Goal: Task Accomplishment & Management: Use online tool/utility

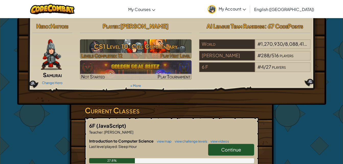
click at [151, 50] on h3 "CS1 Level 10: Cell Commentary" at bounding box center [136, 46] width 112 height 11
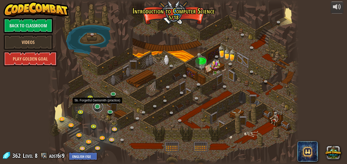
click at [97, 108] on link at bounding box center [98, 107] width 10 height 10
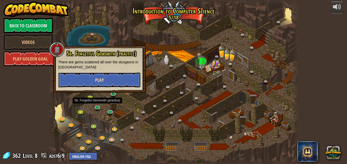
click at [92, 83] on button "Play" at bounding box center [99, 79] width 82 height 15
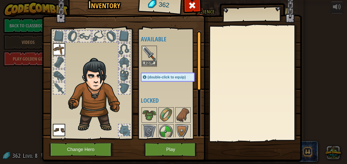
click at [152, 60] on img at bounding box center [149, 53] width 14 height 14
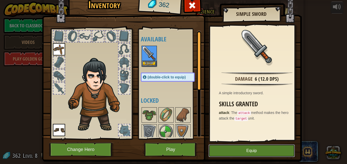
click at [233, 151] on button "Equip" at bounding box center [252, 150] width 86 height 13
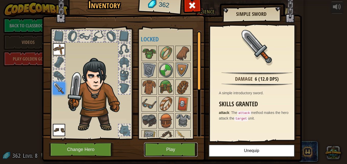
click at [169, 150] on button "Play" at bounding box center [170, 150] width 53 height 14
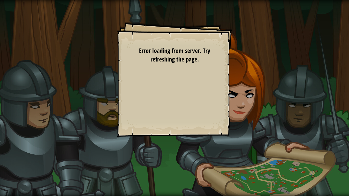
drag, startPoint x: 169, startPoint y: 150, endPoint x: 170, endPoint y: 169, distance: 18.9
click at [170, 164] on div "Goals Your hero must survive. Collect all 4 gems. Get to the exit. Bonus: no co…" at bounding box center [174, 98] width 349 height 196
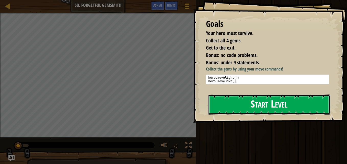
click at [273, 112] on button "Start Level" at bounding box center [269, 105] width 122 height 20
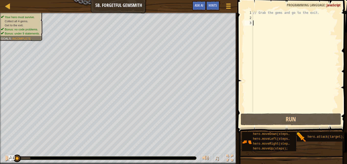
click at [256, 18] on div "// Grab the gems and go to the exit." at bounding box center [295, 66] width 87 height 112
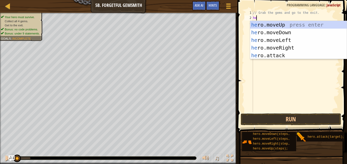
type textarea "hero"
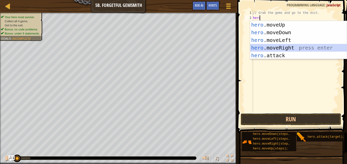
click at [280, 47] on div "hero .moveUp press enter hero .moveDown press enter hero .moveLeft press enter …" at bounding box center [298, 48] width 97 height 54
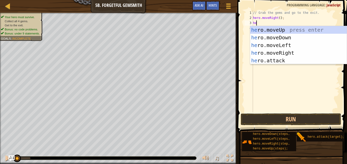
type textarea "hero"
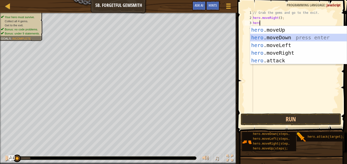
click at [264, 36] on div "hero .moveUp press enter hero .moveDown press enter hero .moveLeft press enter …" at bounding box center [298, 53] width 97 height 54
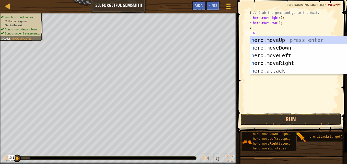
click at [263, 0] on body "Map Introduction to Computer Science 5b. Forgetful Gemsmith Game Menu Done Hint…" at bounding box center [173, 0] width 347 height 0
type textarea "hero"
click at [283, 62] on div "hero .moveUp press enter hero .moveDown press enter hero .moveLeft press enter …" at bounding box center [298, 63] width 97 height 54
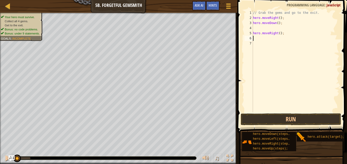
scroll to position [2, 0]
click at [278, 35] on div "// Grab the gems and go to the exit. hero . moveRight ( ) ; hero . moveDown ( )…" at bounding box center [295, 66] width 87 height 112
type textarea "hero.moveRight(2);"
click at [273, 37] on div "// Grab the gems and go to the exit. hero . moveRight ( ) ; hero . moveDown ( )…" at bounding box center [295, 66] width 87 height 112
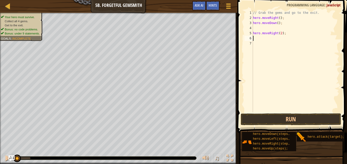
scroll to position [2, 0]
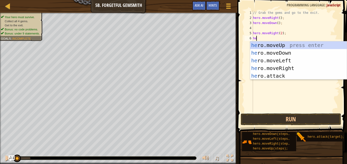
type textarea "her"
click at [275, 43] on div "her o.moveUp press enter her o.moveDown press enter her o.moveLeft press enter …" at bounding box center [298, 68] width 97 height 54
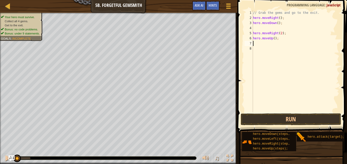
click at [267, 44] on div "// Grab the gems and go to the exit. hero . moveRight ( ) ; hero . moveDown ( )…" at bounding box center [295, 66] width 87 height 112
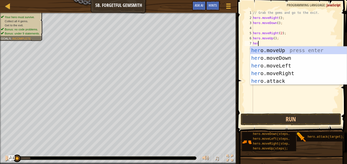
type textarea "hero"
click at [283, 72] on div "hero .moveUp press enter hero .moveDown press enter hero .moveLeft press enter …" at bounding box center [298, 74] width 97 height 54
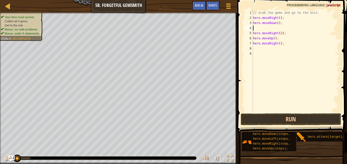
click at [269, 29] on div "// Grab the gems and go to the exit. hero . moveRight ( ) ; hero . moveDown ( )…" at bounding box center [295, 66] width 87 height 112
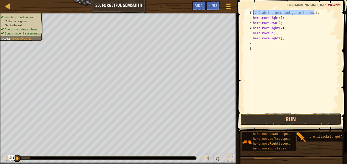
drag, startPoint x: 315, startPoint y: 10, endPoint x: 246, endPoint y: 11, distance: 69.5
click at [246, 11] on div "hero.moveDown(); 1 2 3 4 5 6 7 8 // Grab the gems and go to the exit. hero . mo…" at bounding box center [292, 61] width 96 height 102
type textarea "// Grab the gems and go to the exit."
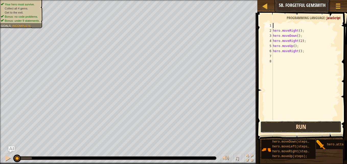
click at [302, 128] on button "Run" at bounding box center [300, 127] width 81 height 12
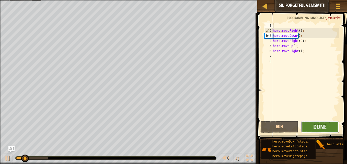
click at [332, 126] on button "Done" at bounding box center [320, 127] width 38 height 12
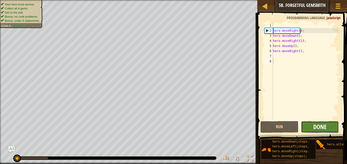
click at [315, 126] on span "Done" at bounding box center [319, 127] width 13 height 8
click at [310, 125] on button "Done" at bounding box center [320, 127] width 38 height 12
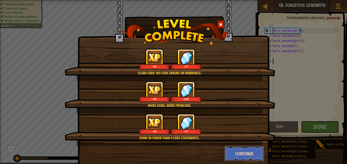
click at [236, 152] on button "Continue" at bounding box center [245, 153] width 40 height 15
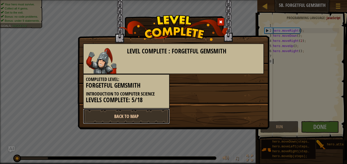
click at [147, 114] on link "Back to Map" at bounding box center [126, 116] width 87 height 15
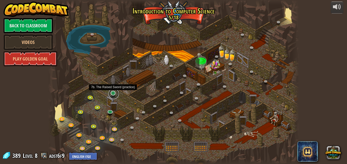
click at [112, 93] on link at bounding box center [114, 94] width 10 height 10
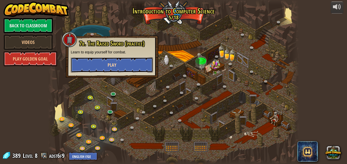
click at [123, 67] on button "Play" at bounding box center [112, 64] width 82 height 15
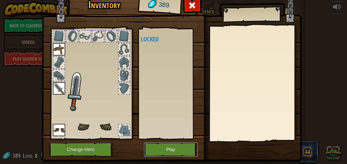
click at [162, 148] on button "Play" at bounding box center [170, 150] width 53 height 14
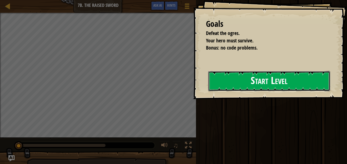
click at [246, 77] on button "Start Level" at bounding box center [269, 81] width 122 height 20
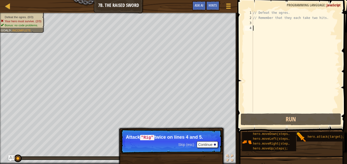
click at [260, 22] on div "// Defeat the ogres. // Remember that they each take two hits." at bounding box center [295, 66] width 87 height 112
click at [208, 142] on button "Continue" at bounding box center [207, 144] width 21 height 7
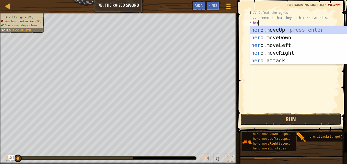
scroll to position [2, 0]
click at [274, 58] on div "hero .moveUp press enter hero .moveDown press enter hero .moveLeft press enter …" at bounding box center [298, 53] width 97 height 54
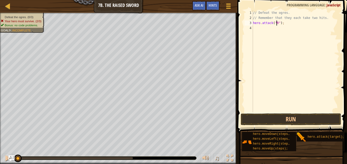
scroll to position [2, 2]
type textarea "hero.attack("Rig");"
click at [269, 26] on div "// Defeat the ogres. // Remember that they each take two hits. hero . attack ( …" at bounding box center [295, 66] width 87 height 112
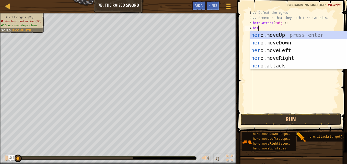
scroll to position [2, 0]
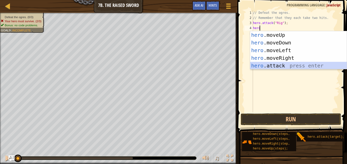
click at [279, 65] on div "hero .moveUp press enter hero .moveDown press enter hero .moveLeft press enter …" at bounding box center [298, 58] width 97 height 54
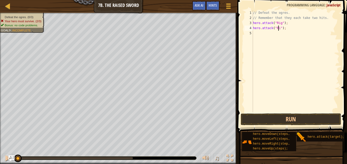
scroll to position [2, 2]
type textarea "hero.attack("Rig");"
click at [270, 33] on div "// Defeat the ogres. // Remember that they each take two hits. hero . attack ( …" at bounding box center [295, 66] width 87 height 112
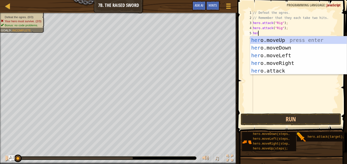
scroll to position [2, 0]
click at [265, 71] on div "hero .moveUp press enter hero .moveDown press enter hero .moveLeft press enter …" at bounding box center [298, 63] width 97 height 54
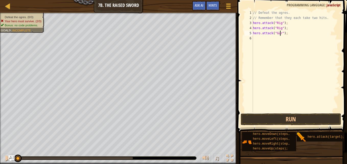
type textarea "hero.attack("Gurt");"
click at [259, 37] on div "// Defeat the ogres. // Remember that they each take two hits. hero . attack ( …" at bounding box center [295, 66] width 87 height 112
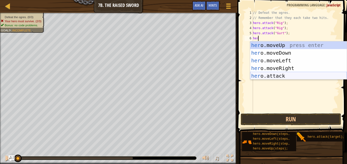
click at [271, 74] on div "her o.moveUp press enter her o.moveDown press enter her o.moveLeft press enter …" at bounding box center [298, 68] width 97 height 54
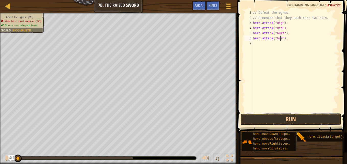
type textarea "hero.attack("Gurt");"
click at [262, 44] on div "// Defeat the ogres. // Remember that they each take two hits. hero . attack ( …" at bounding box center [295, 66] width 87 height 112
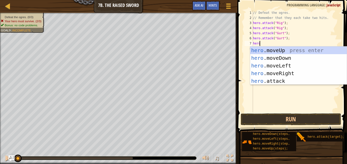
scroll to position [2, 0]
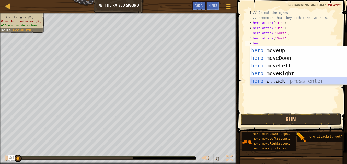
click at [271, 79] on div "hero .moveUp press enter hero .moveDown press enter hero .moveLeft press enter …" at bounding box center [298, 74] width 97 height 54
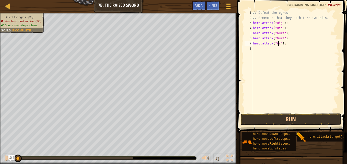
scroll to position [2, 2]
type textarea "hero.attack("Ack");"
click at [260, 48] on div "// Defeat the ogres. // Remember that they each take two hits. hero . attack ( …" at bounding box center [295, 66] width 87 height 112
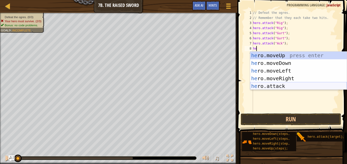
click at [276, 85] on div "he ro.moveUp press enter he ro.moveDown press enter he ro.moveLeft press enter …" at bounding box center [298, 79] width 97 height 54
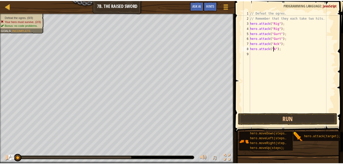
scroll to position [2, 2]
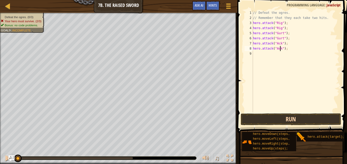
type textarea "hero.attack("Ack");"
click at [280, 117] on button "Run" at bounding box center [291, 119] width 100 height 12
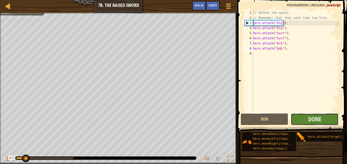
click at [303, 118] on button "Done" at bounding box center [315, 119] width 48 height 12
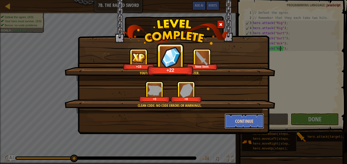
click at [236, 119] on button "Continue" at bounding box center [245, 120] width 40 height 15
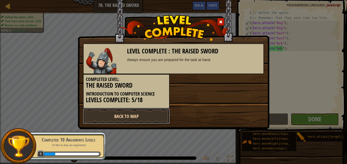
click at [129, 116] on link "Back to Map" at bounding box center [126, 116] width 87 height 15
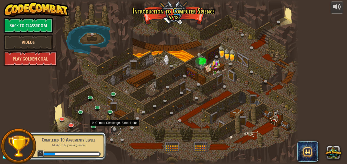
click at [114, 130] on link at bounding box center [116, 130] width 10 height 10
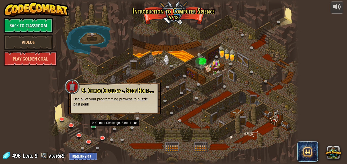
click at [142, 143] on div at bounding box center [173, 82] width 251 height 164
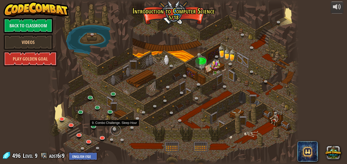
click at [115, 130] on link at bounding box center [116, 130] width 10 height 10
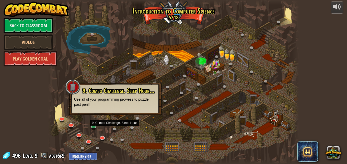
click at [119, 109] on div "9. Combo Challenge. Sleep Hour (Locked) Use all of your programming prowess to …" at bounding box center [115, 99] width 93 height 32
click at [151, 150] on div at bounding box center [173, 82] width 251 height 164
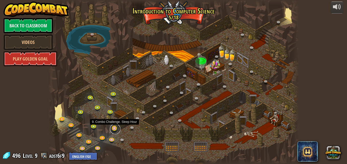
click at [115, 129] on link at bounding box center [115, 129] width 10 height 10
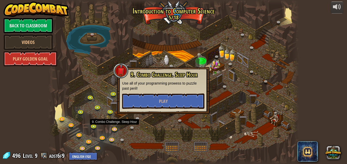
click at [165, 93] on div "9. Combo Challenge. Sleep Hour Use all of your programming prowess to puzzle pa…" at bounding box center [163, 90] width 82 height 38
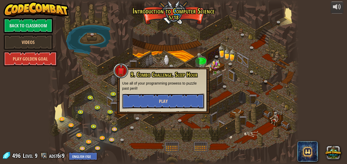
click at [169, 99] on button "Play" at bounding box center [163, 101] width 82 height 15
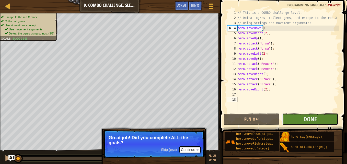
click at [294, 117] on button "Done" at bounding box center [310, 119] width 56 height 12
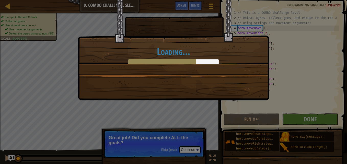
click at [193, 149] on div "Loading..." at bounding box center [173, 82] width 347 height 164
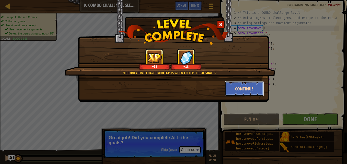
click at [238, 91] on button "Continue" at bounding box center [245, 88] width 40 height 15
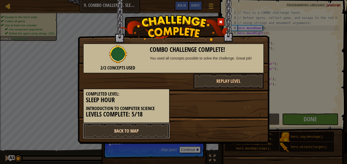
click at [156, 131] on link "Back to Map" at bounding box center [126, 130] width 87 height 15
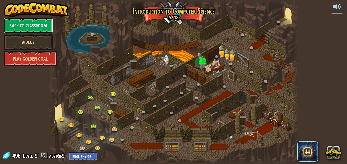
click at [29, 24] on link "Back to Classroom" at bounding box center [28, 25] width 49 height 15
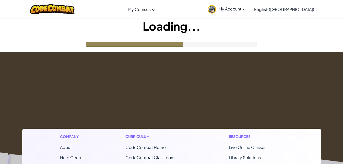
click at [246, 8] on span "My Account" at bounding box center [232, 8] width 27 height 5
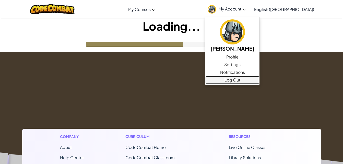
click at [259, 80] on link "Log Out" at bounding box center [232, 80] width 54 height 8
